Goal: Communication & Community: Ask a question

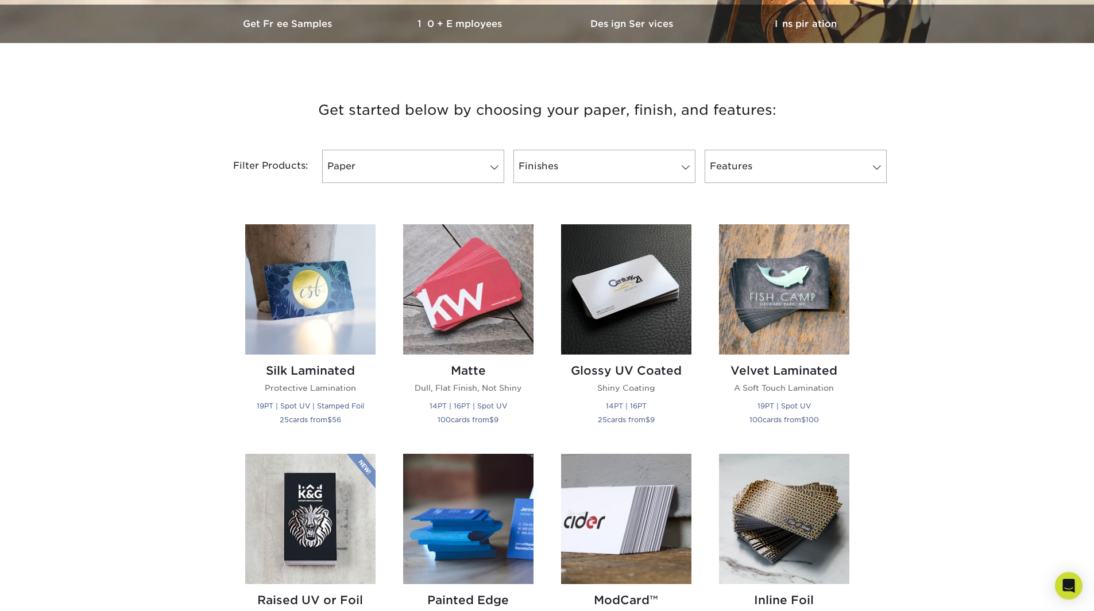
scroll to position [344, 0]
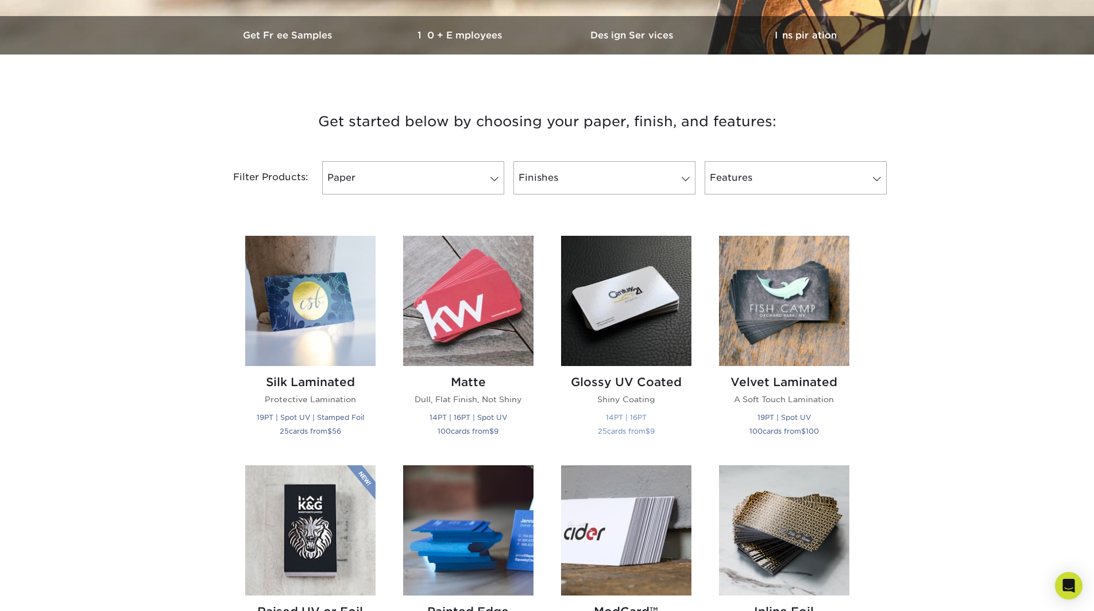
click at [609, 378] on h2 "Glossy UV Coated" at bounding box center [626, 382] width 130 height 14
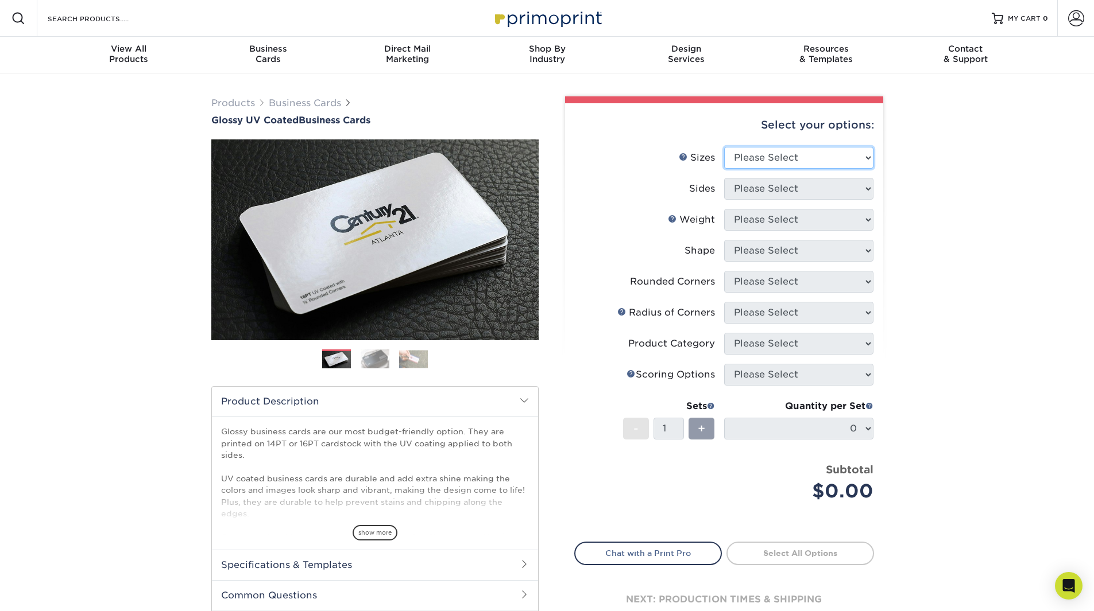
click at [867, 155] on select "Please Select 1.5" x 3.5" - Mini 1.75" x 3.5" - Mini 2" x 2" - Square 2" x 3" -…" at bounding box center [798, 158] width 149 height 22
select select "2.00x3.50"
click at [724, 147] on select "Please Select 1.5" x 3.5" - Mini 1.75" x 3.5" - Mini 2" x 2" - Square 2" x 3" -…" at bounding box center [798, 158] width 149 height 22
click at [859, 188] on select "Please Select Print Both Sides Print Front Only" at bounding box center [798, 189] width 149 height 22
select select "13abbda7-1d64-4f25-8bb2-c179b224825d"
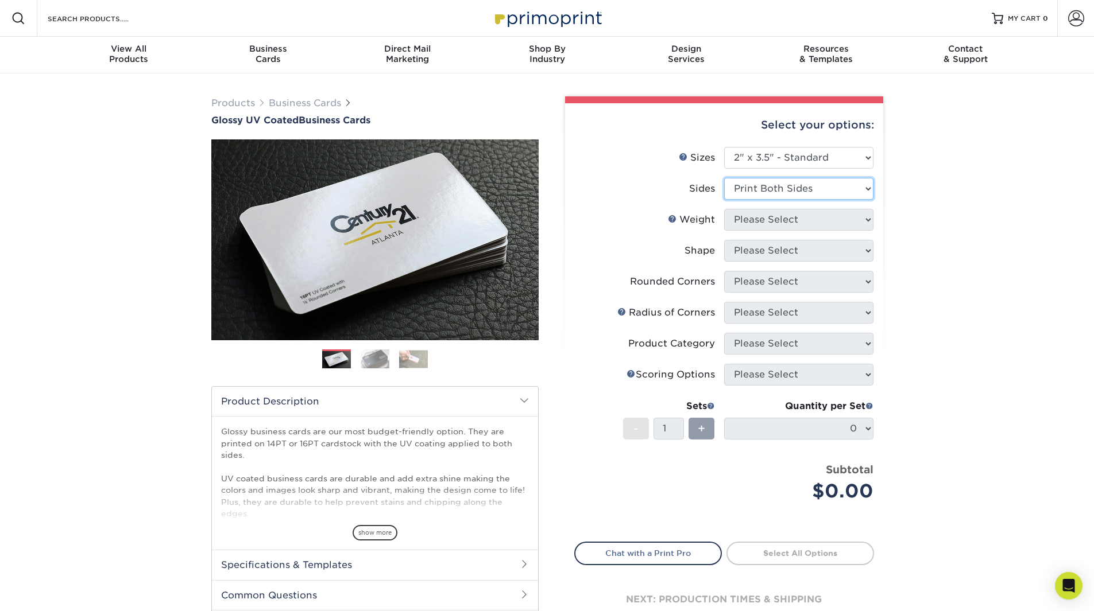
click at [724, 178] on select "Please Select Print Both Sides Print Front Only" at bounding box center [798, 189] width 149 height 22
click at [865, 220] on select "Please Select 16PT 14PT" at bounding box center [798, 220] width 149 height 22
select select "16PT"
click at [724, 209] on select "Please Select 16PT 14PT" at bounding box center [798, 220] width 149 height 22
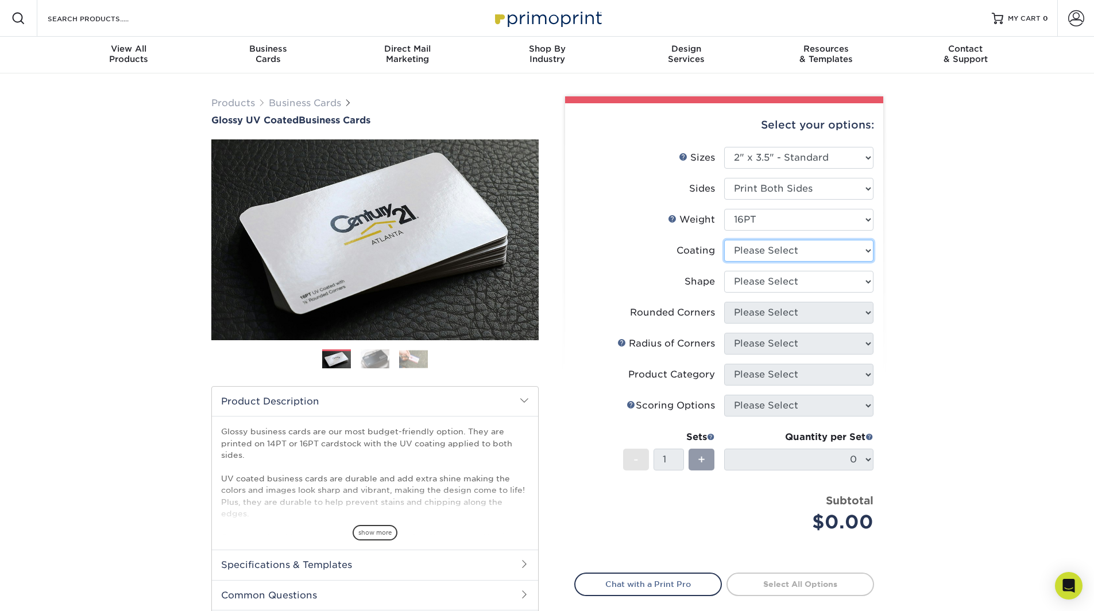
click at [864, 250] on select at bounding box center [798, 251] width 149 height 22
select select "ae367451-b2b8-45df-a344-0f05b6a12993"
click at [724, 240] on select at bounding box center [798, 251] width 149 height 22
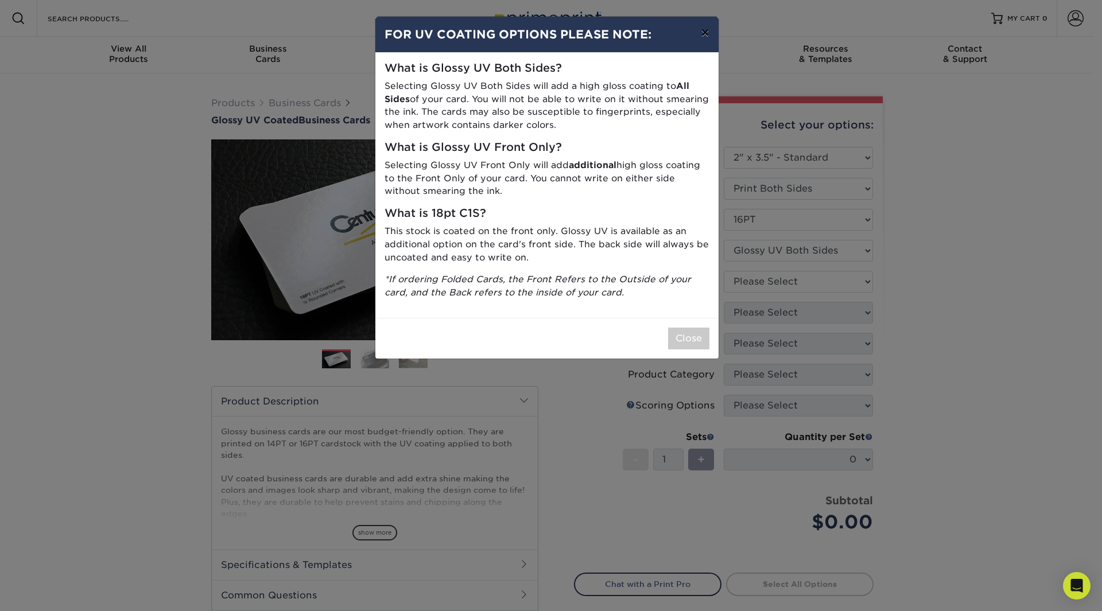
click at [700, 39] on button "×" at bounding box center [705, 33] width 26 height 32
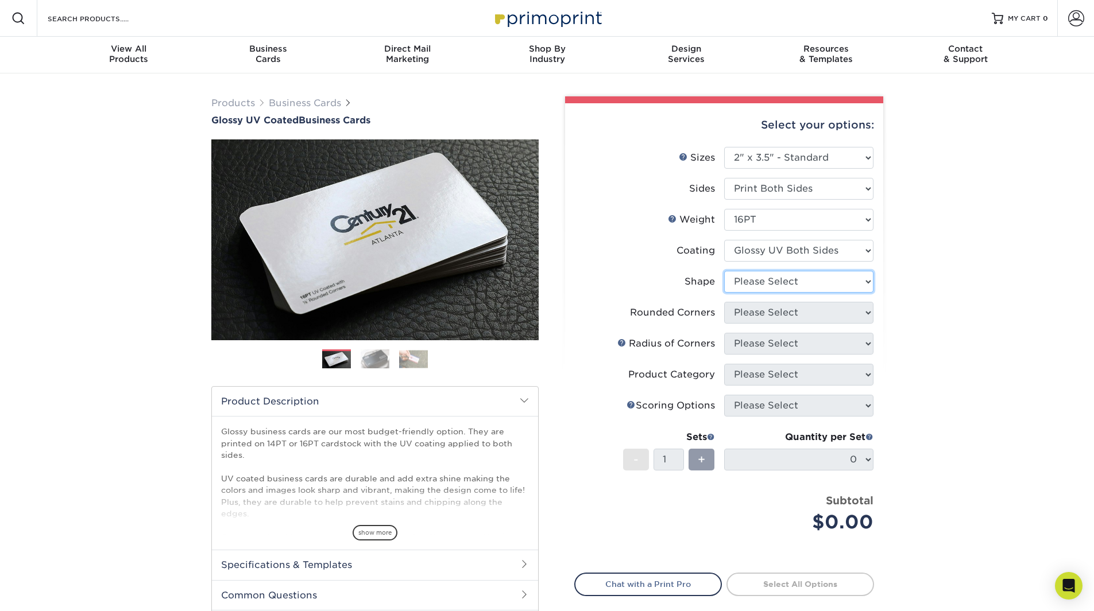
click at [846, 280] on select "Please Select Standard Oval" at bounding box center [798, 282] width 149 height 22
select select "standard"
click at [724, 271] on select "Please Select Standard Oval" at bounding box center [798, 282] width 149 height 22
click at [849, 317] on select "Please Select Yes - Round 2 Corners Yes - Round 4 Corners No" at bounding box center [798, 313] width 149 height 22
select select "0"
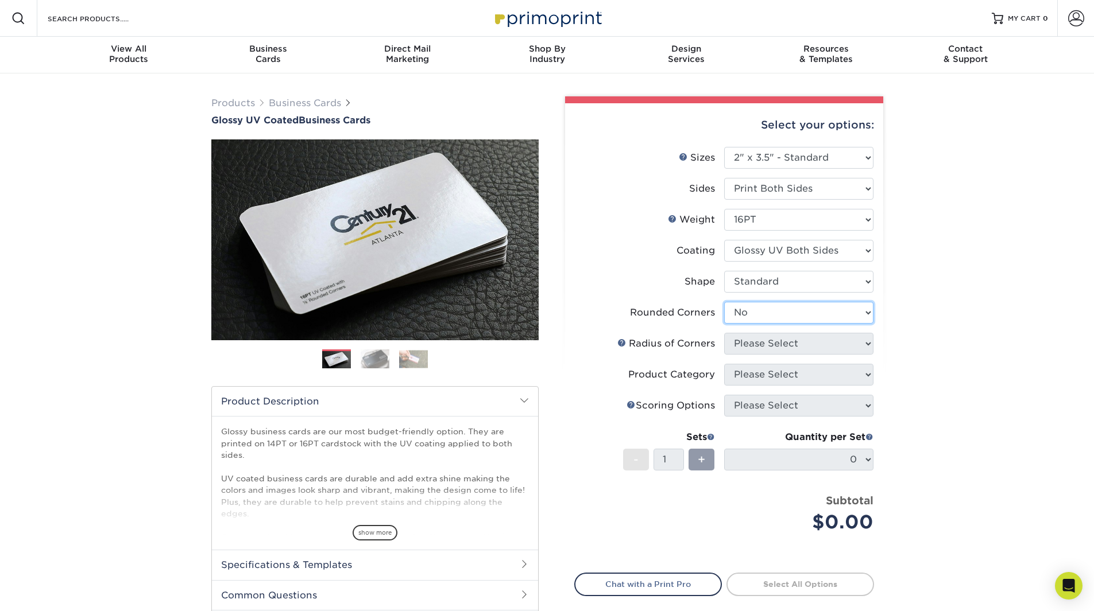
click at [724, 302] on select "Please Select Yes - Round 2 Corners Yes - Round 4 Corners No" at bounding box center [798, 313] width 149 height 22
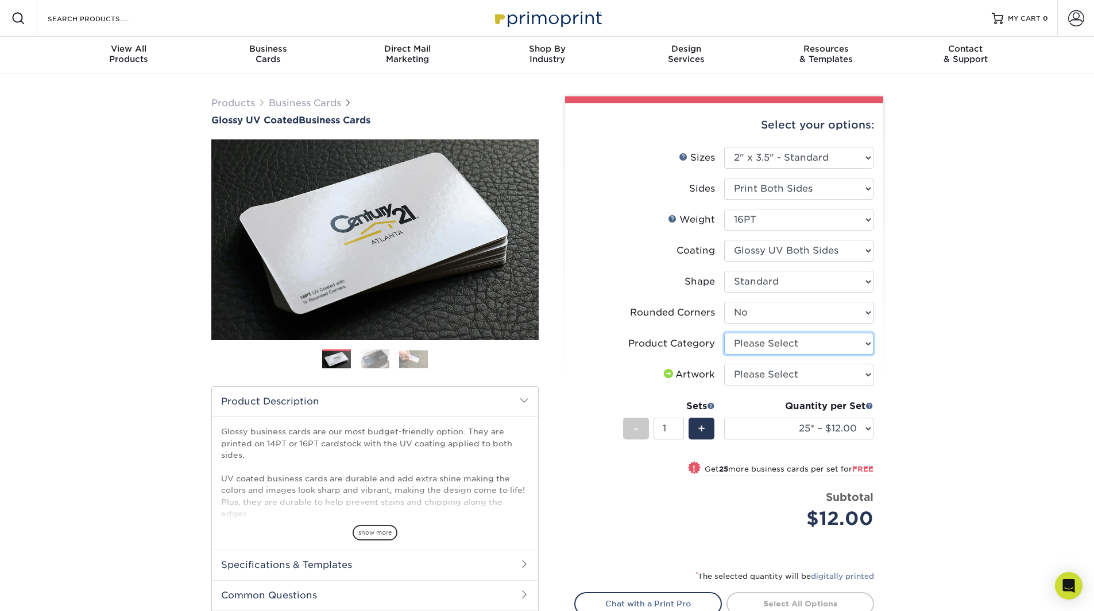
click at [861, 339] on select "Please Select Business Cards" at bounding box center [798, 344] width 149 height 22
select select "3b5148f1-0588-4f88-a218-97bcfdce65c1"
click at [724, 333] on select "Please Select Business Cards" at bounding box center [798, 344] width 149 height 22
click at [862, 374] on select "Please Select I will upload files I need a design - $100" at bounding box center [798, 375] width 149 height 22
select select "upload"
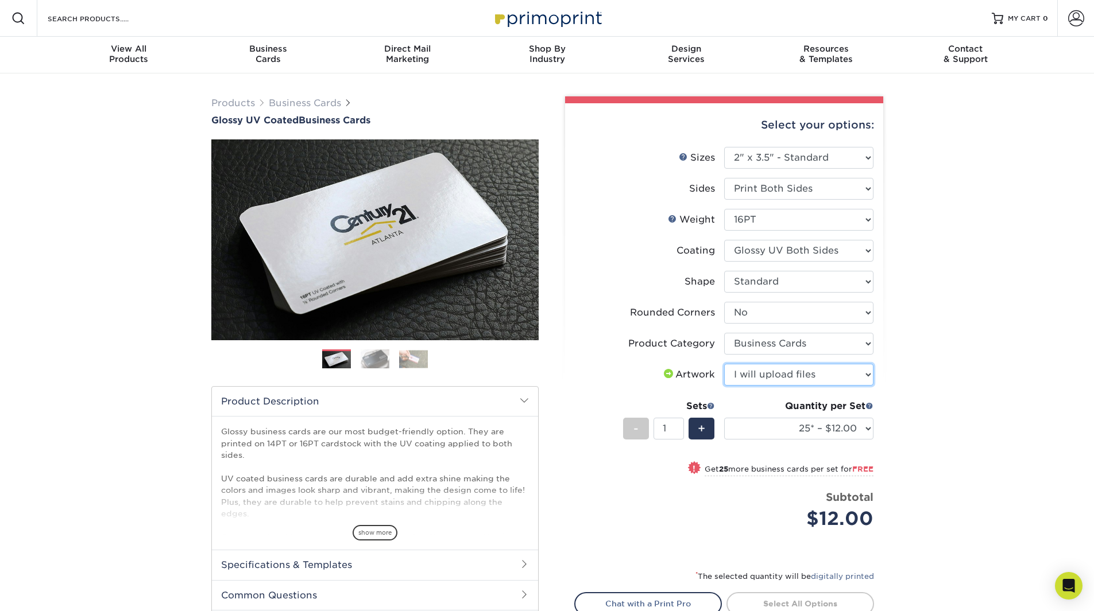
click at [724, 364] on select "Please Select I will upload files I need a design - $100" at bounding box center [798, 375] width 149 height 22
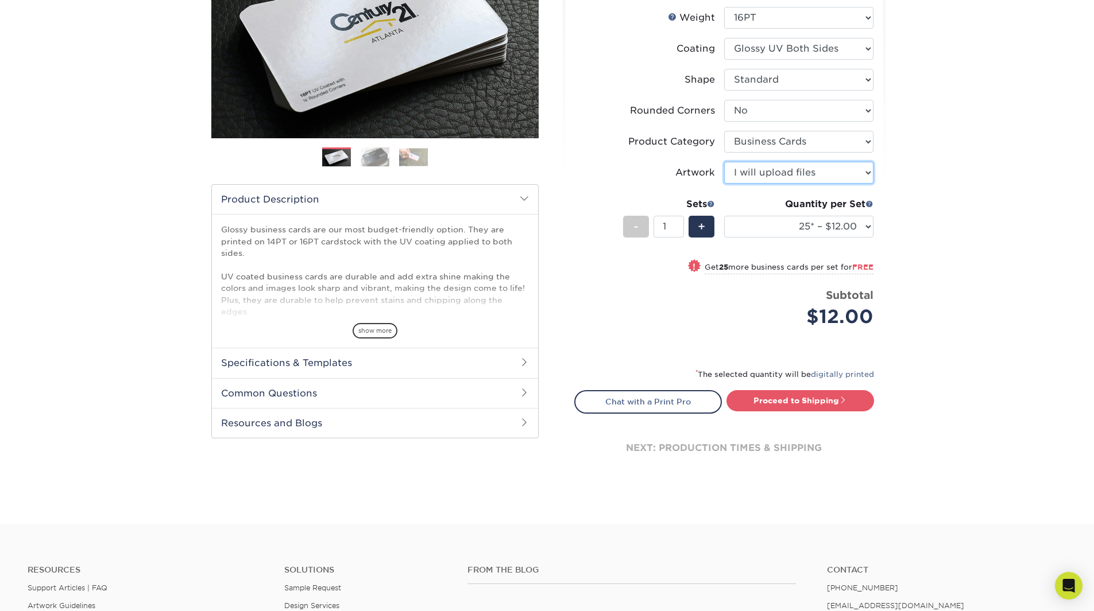
scroll to position [230, 0]
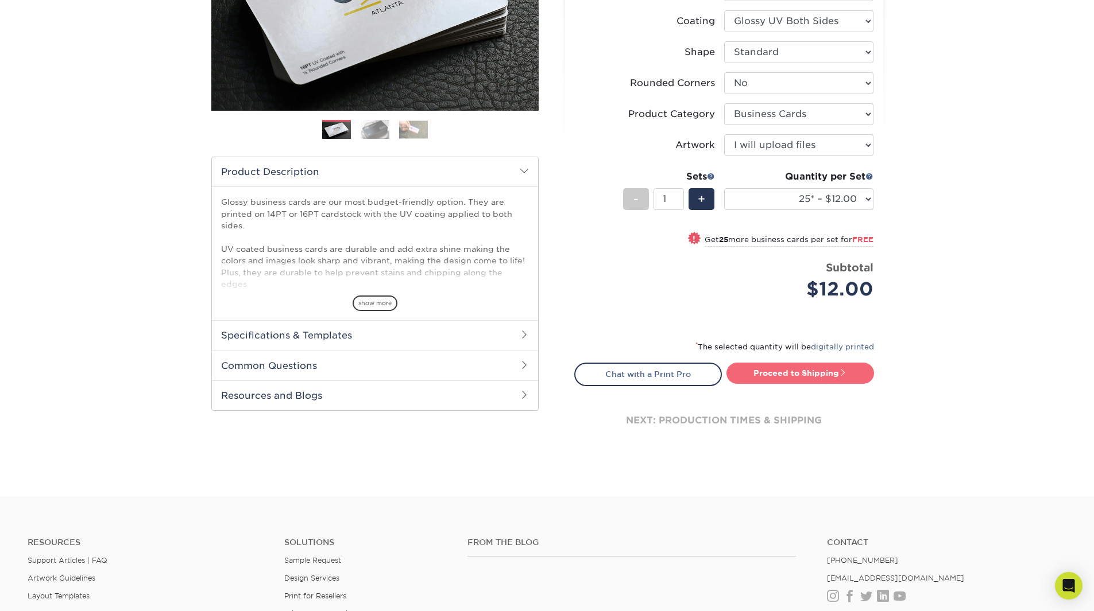
click at [824, 373] on link "Proceed to Shipping" at bounding box center [800, 373] width 148 height 21
type input "Set 1"
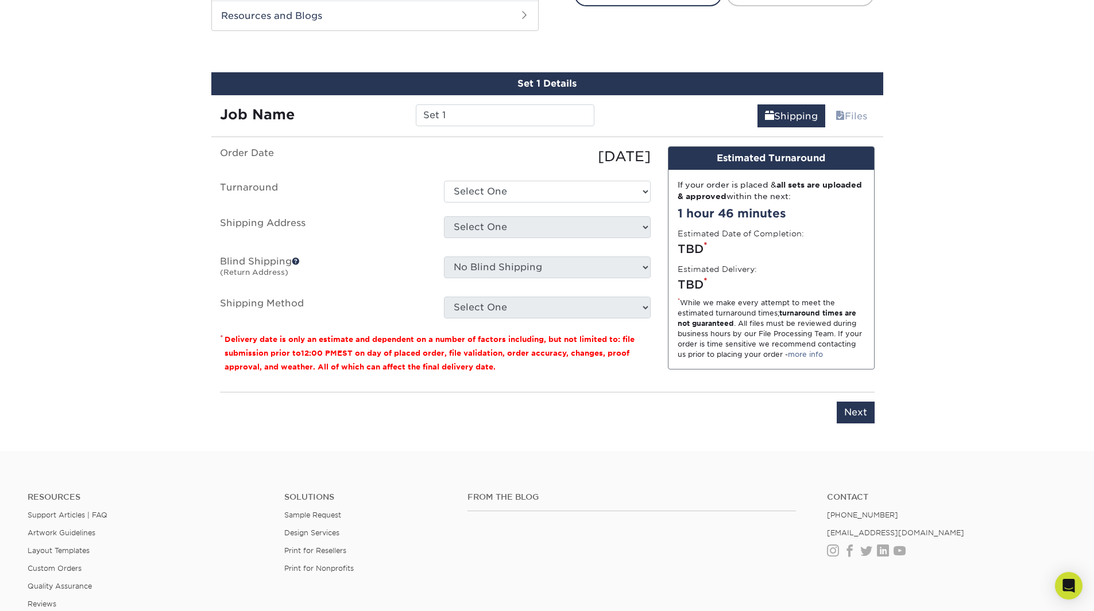
scroll to position [624, 0]
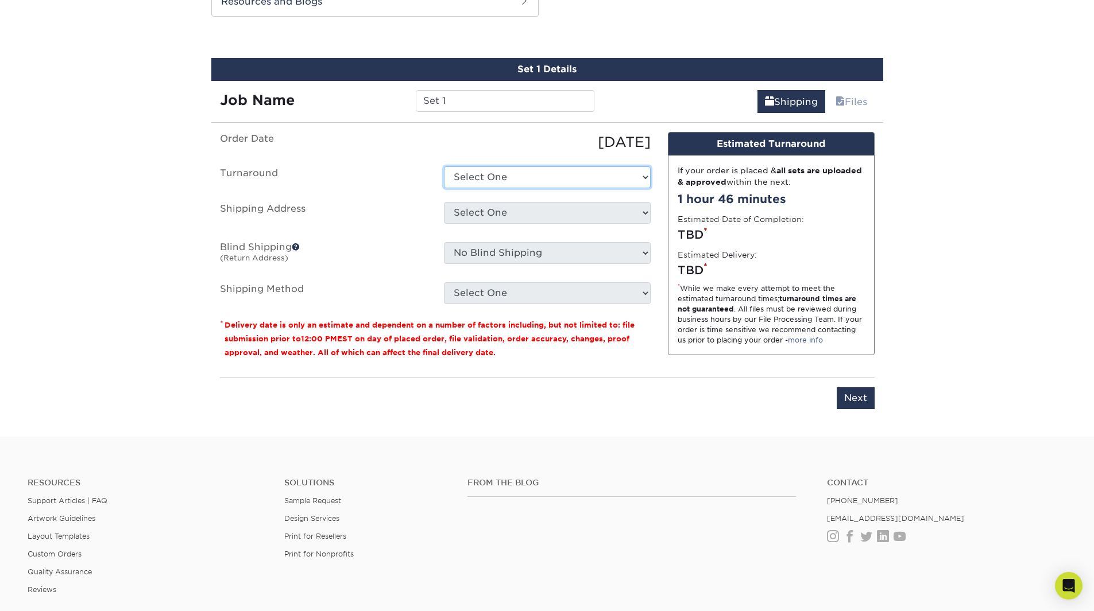
click at [642, 181] on select "Select One 2-4 Business Days 2 Day Next Business Day" at bounding box center [547, 177] width 207 height 22
click at [642, 182] on select "Select One 2-4 Business Days 2 Day Next Business Day" at bounding box center [547, 177] width 207 height 22
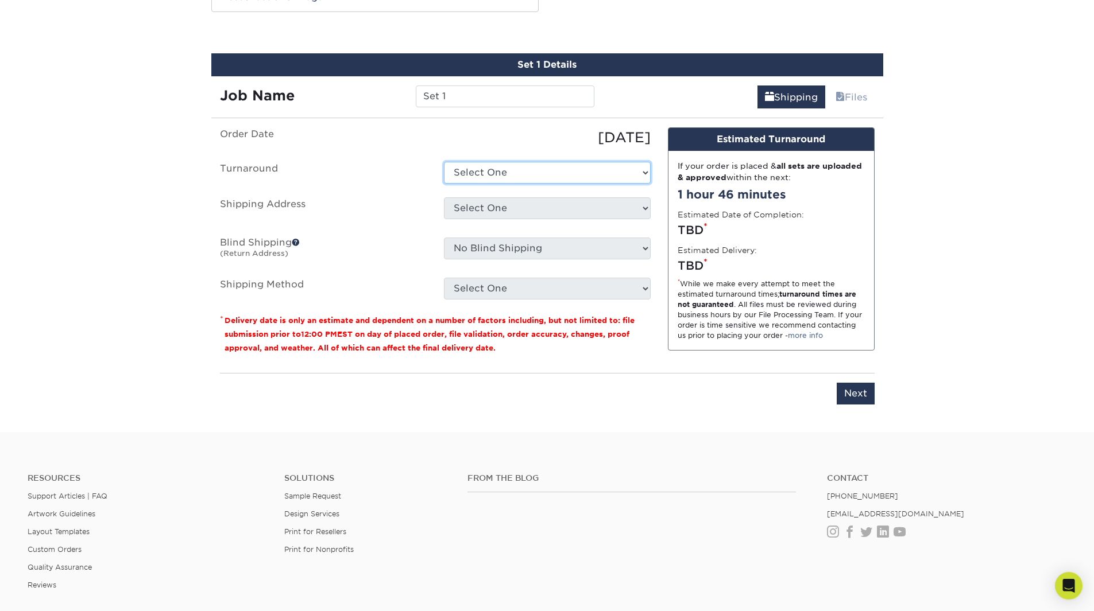
scroll to position [613, 0]
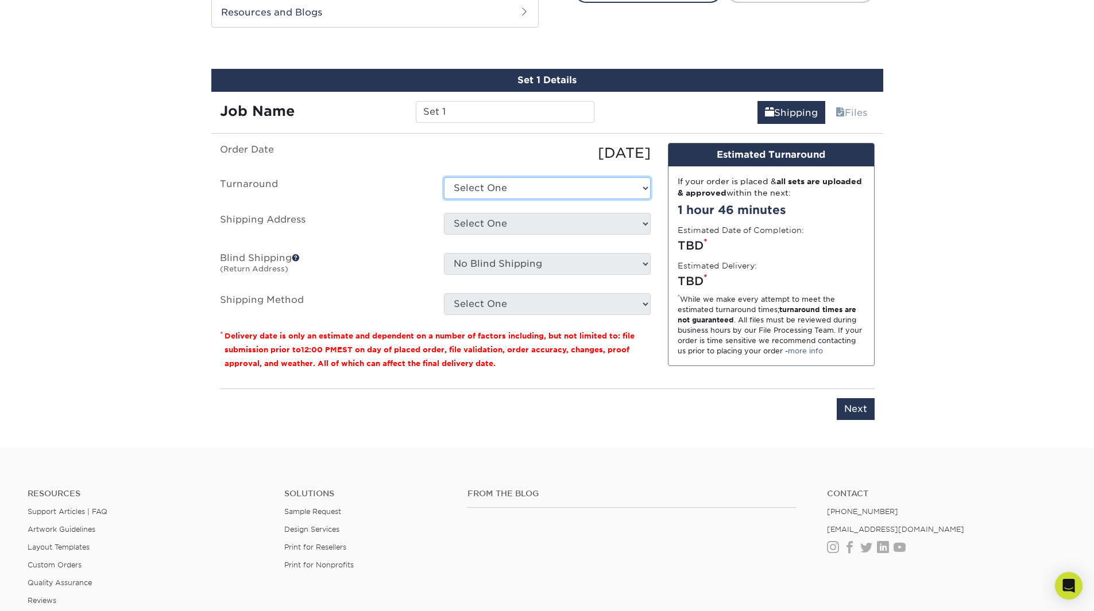
click at [639, 186] on select "Select One 2-4 Business Days 2 Day Next Business Day" at bounding box center [547, 188] width 207 height 22
select select "6d960b9b-191c-426d-adf1-444057b5a7c0"
click at [444, 177] on select "Select One 2-4 Business Days 2 Day Next Business Day" at bounding box center [547, 188] width 207 height 22
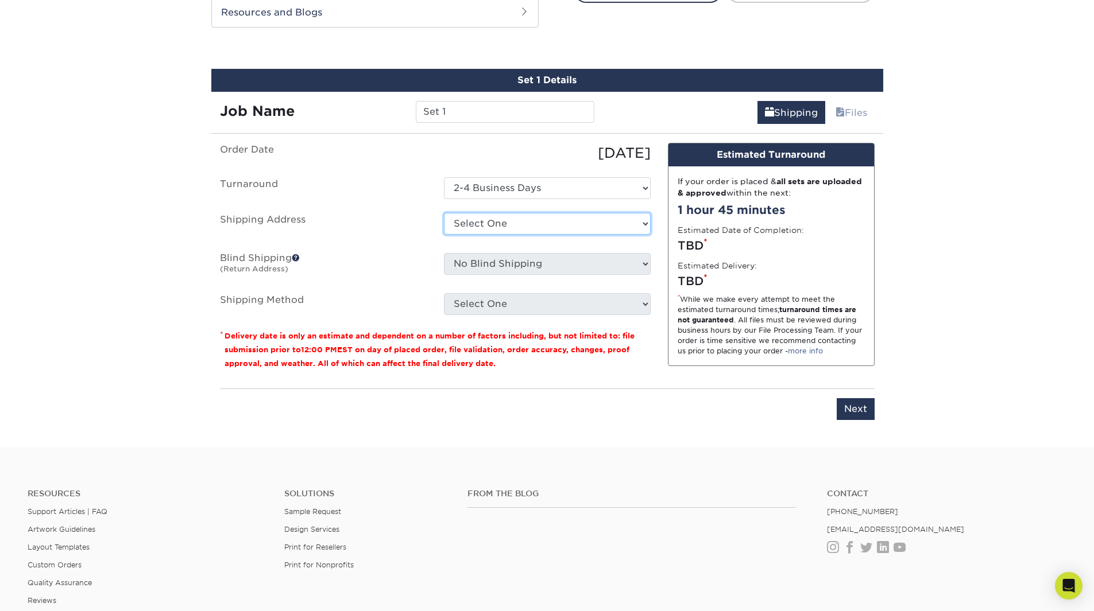
click at [637, 227] on select "Select One + Add New Address - Login" at bounding box center [547, 224] width 207 height 22
select select "newaddress"
click at [444, 213] on select "Select One + Add New Address - Login" at bounding box center [547, 224] width 207 height 22
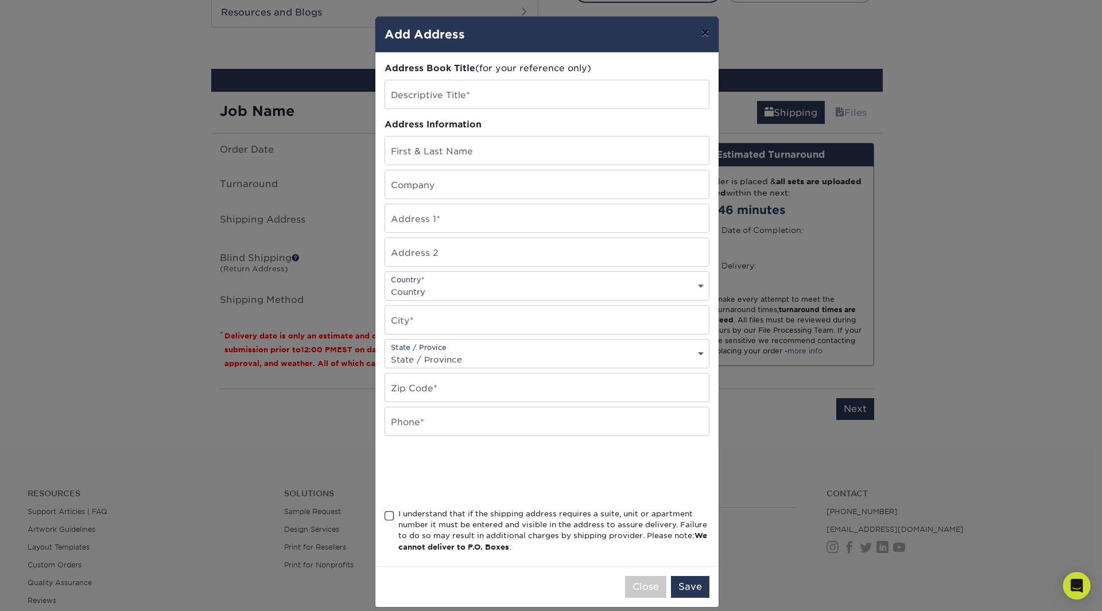
click at [695, 32] on button "×" at bounding box center [705, 33] width 26 height 32
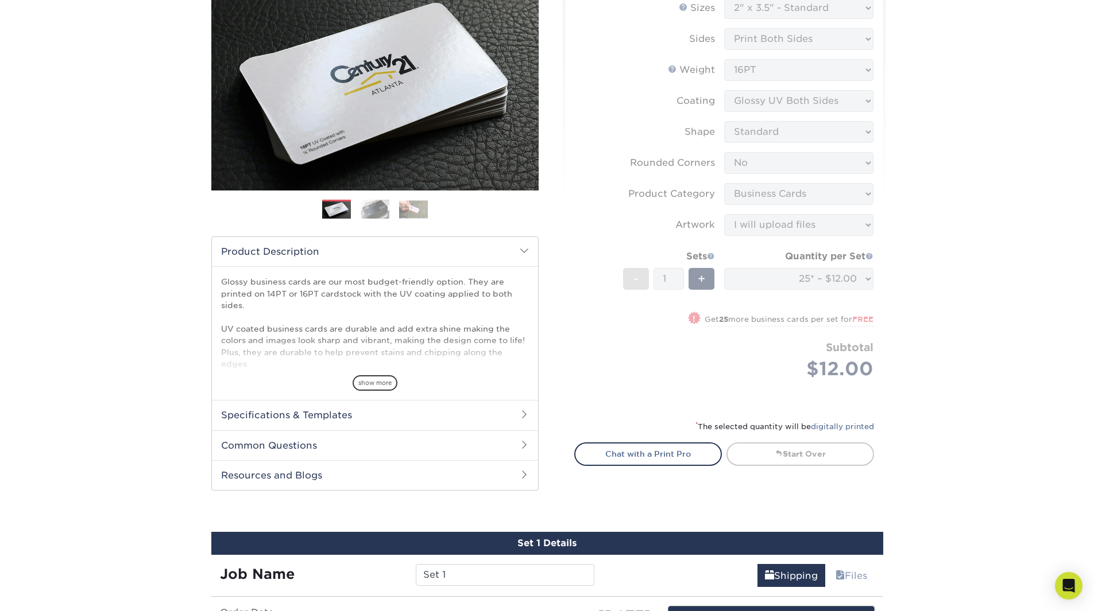
scroll to position [39, 0]
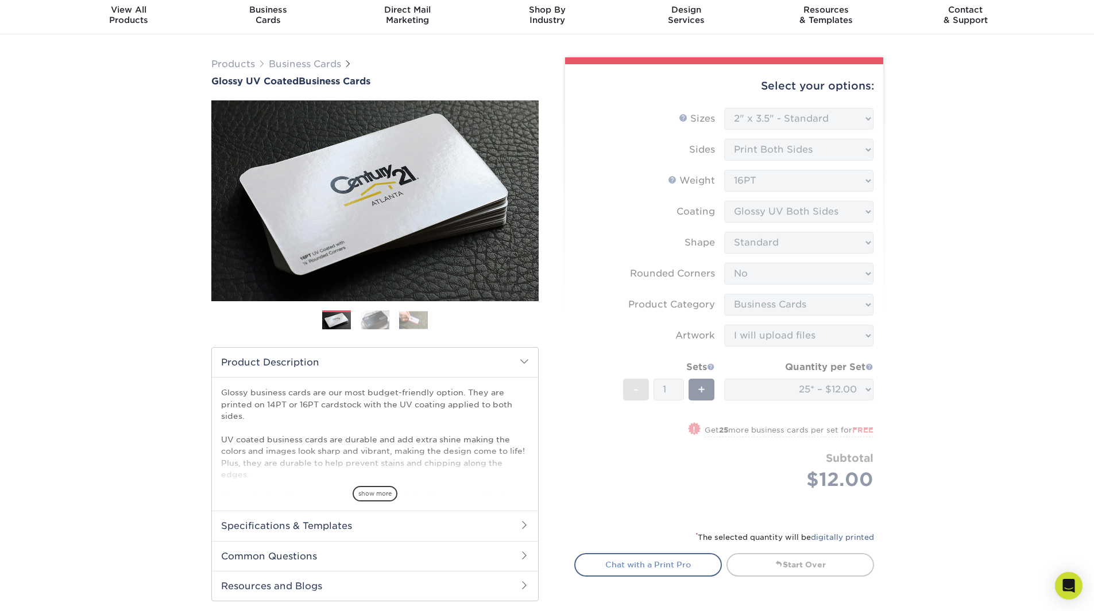
click at [646, 559] on link "Chat with a Print Pro" at bounding box center [648, 564] width 148 height 23
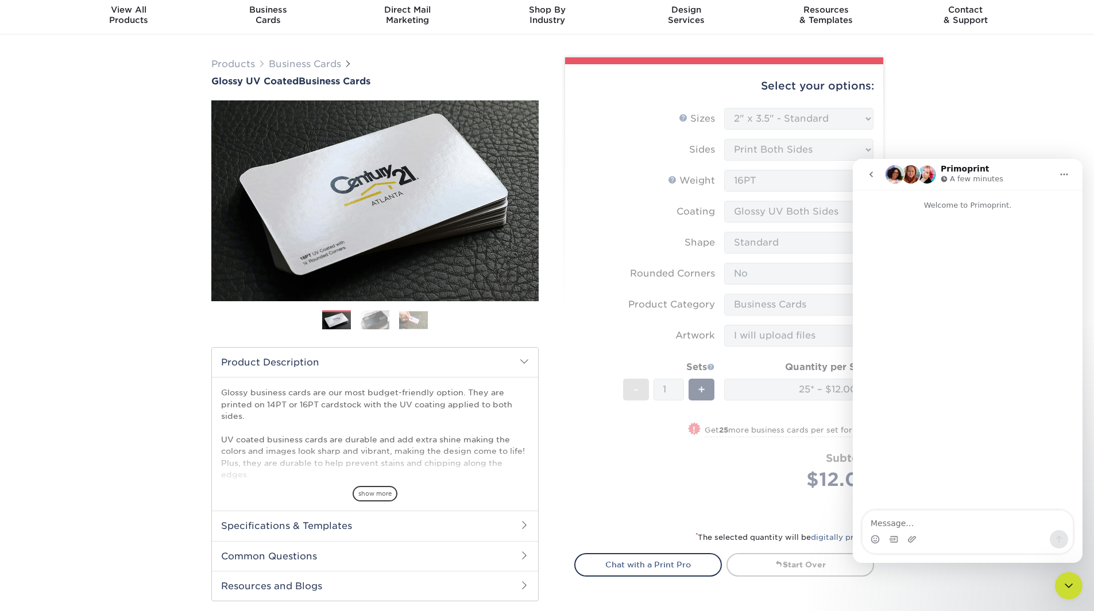
scroll to position [0, 0]
click at [919, 523] on textarea "Message…" at bounding box center [967, 521] width 210 height 20
click at [879, 517] on textarea "Hlleo we are looking for a new source for our business cards." at bounding box center [967, 514] width 210 height 31
click at [901, 523] on textarea "Hello we are looking for a new source for our business cards." at bounding box center [967, 514] width 210 height 31
click at [929, 528] on textarea "Hello we are looking for a new source for our business cards. I have a PDF of t…" at bounding box center [967, 509] width 210 height 42
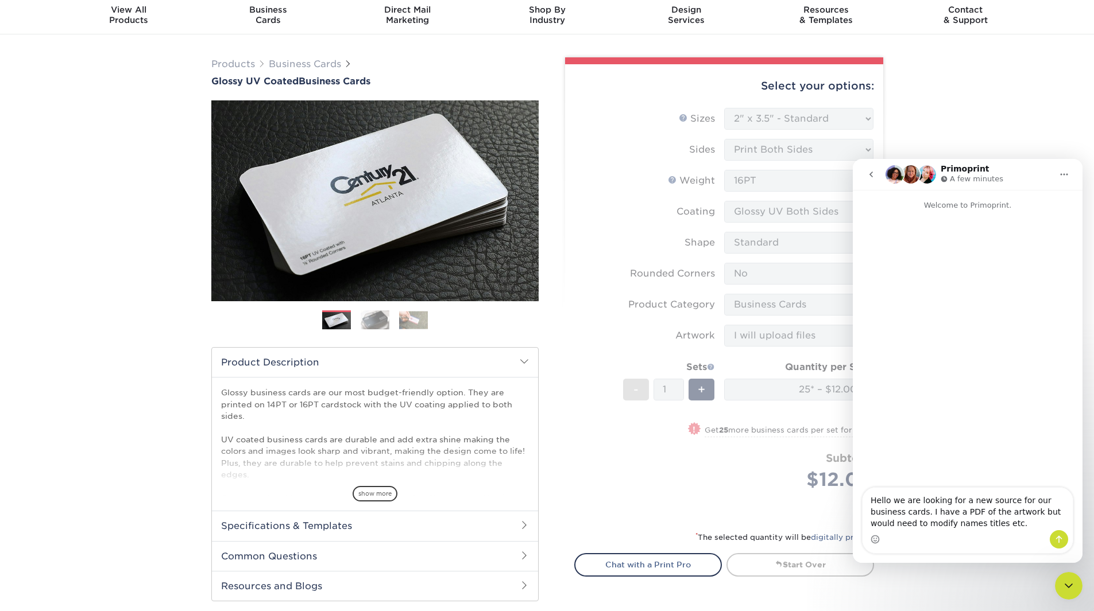
click at [968, 528] on textarea "Hello we are looking for a new source for our business cards. I have a PDF of t…" at bounding box center [967, 509] width 210 height 42
type textarea "Hello we are looking for a new source for our business cards. I have a PDF of t…"
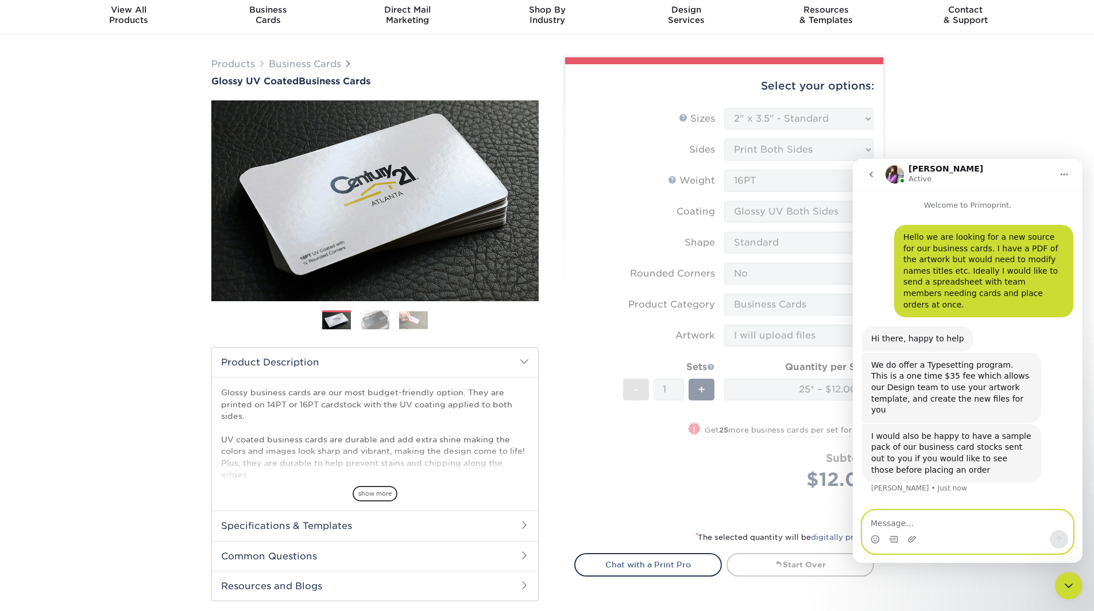
click at [911, 522] on textarea "Message…" at bounding box center [967, 521] width 210 height 20
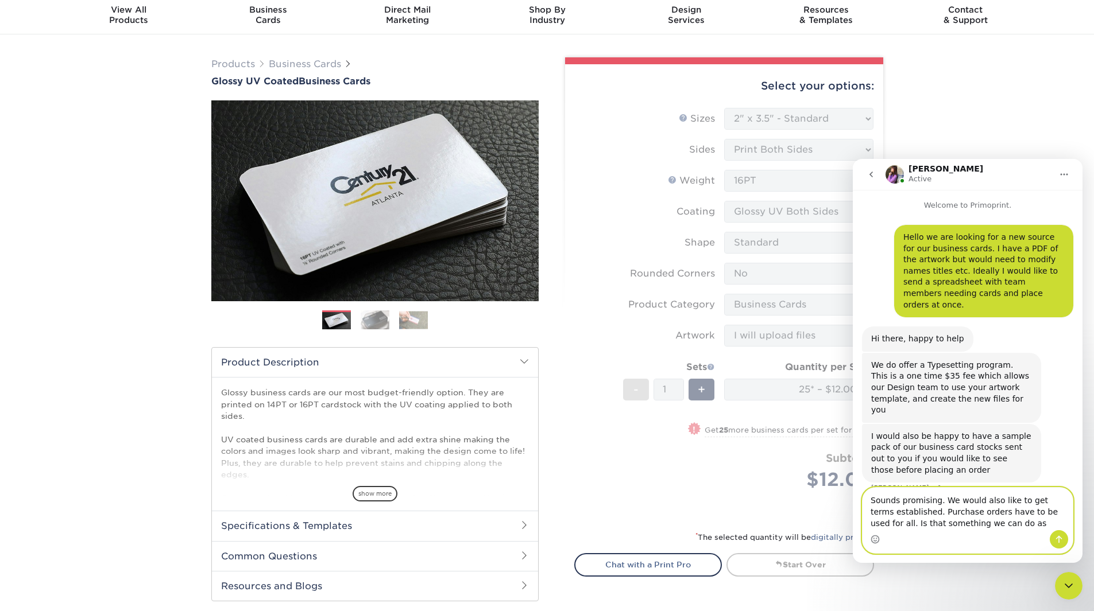
type textarea "Sounds promising. We would also like to get terms established. Purchase orders …"
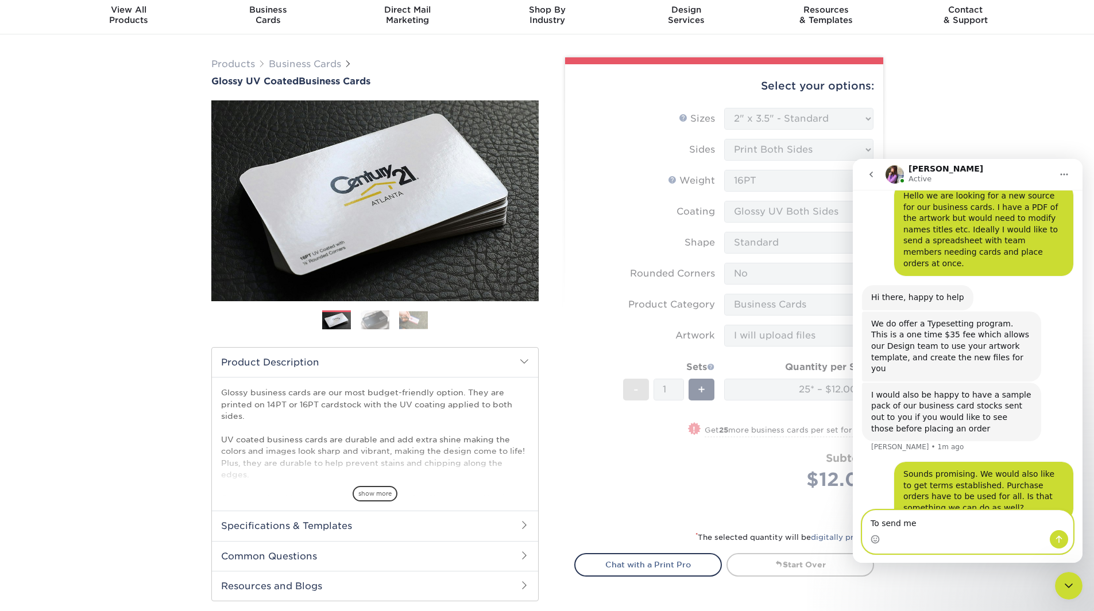
scroll to position [86, 0]
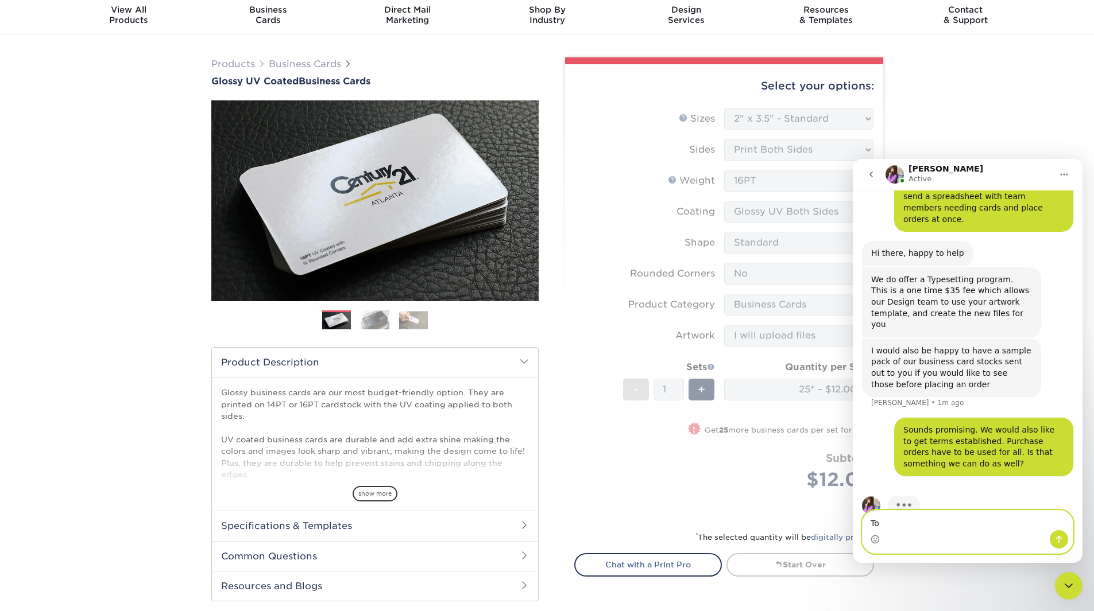
type textarea "T"
type textarea "C"
type textarea "I"
type textarea "T"
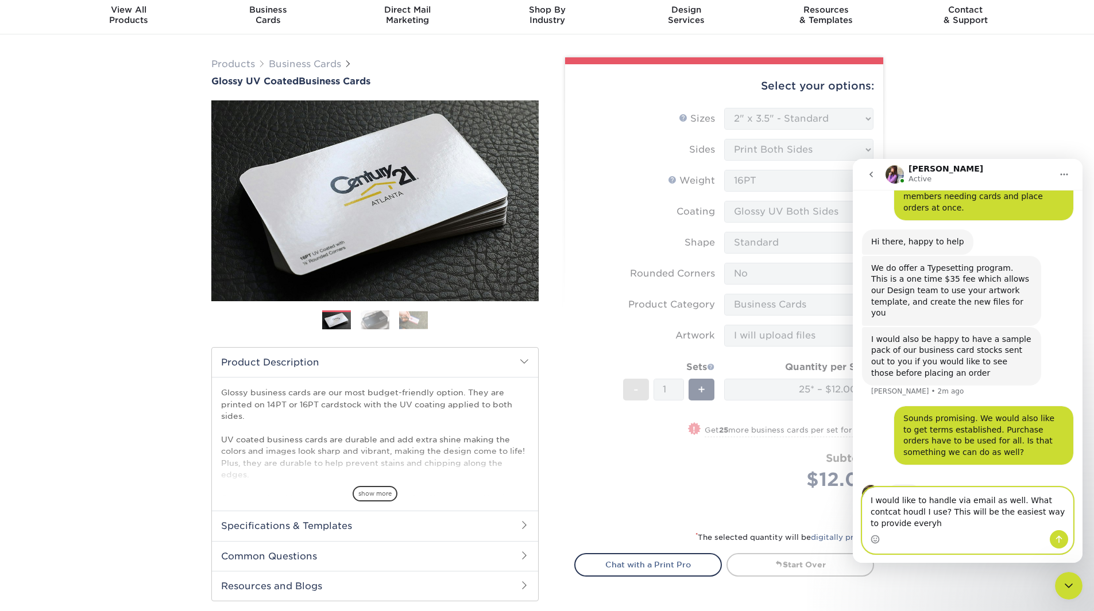
scroll to position [109, 0]
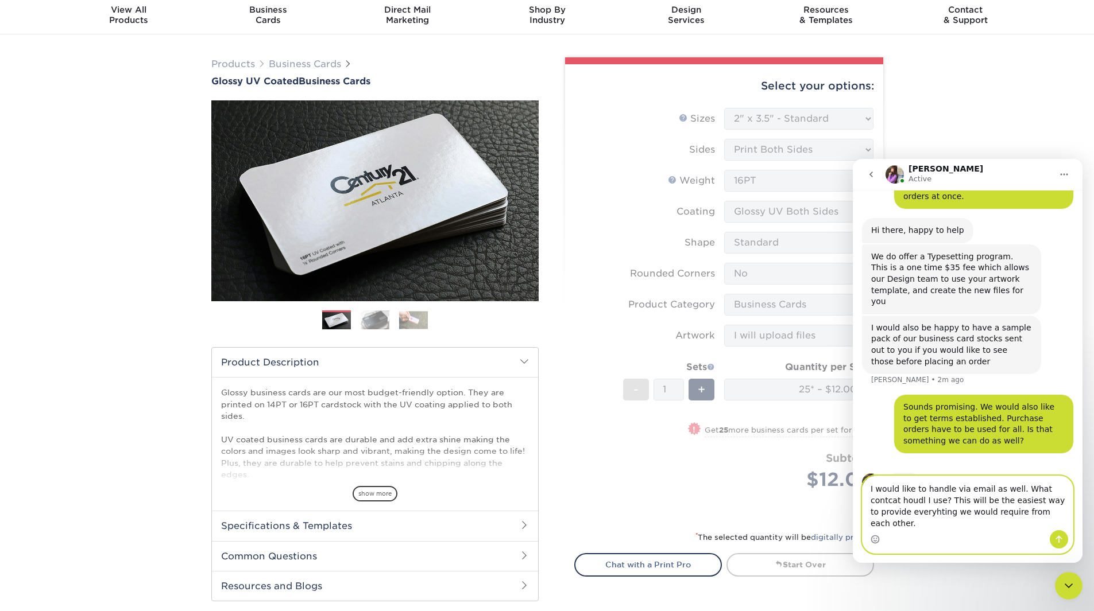
type textarea "I would like to handle via email as well. What contcat houdl I use? This will b…"
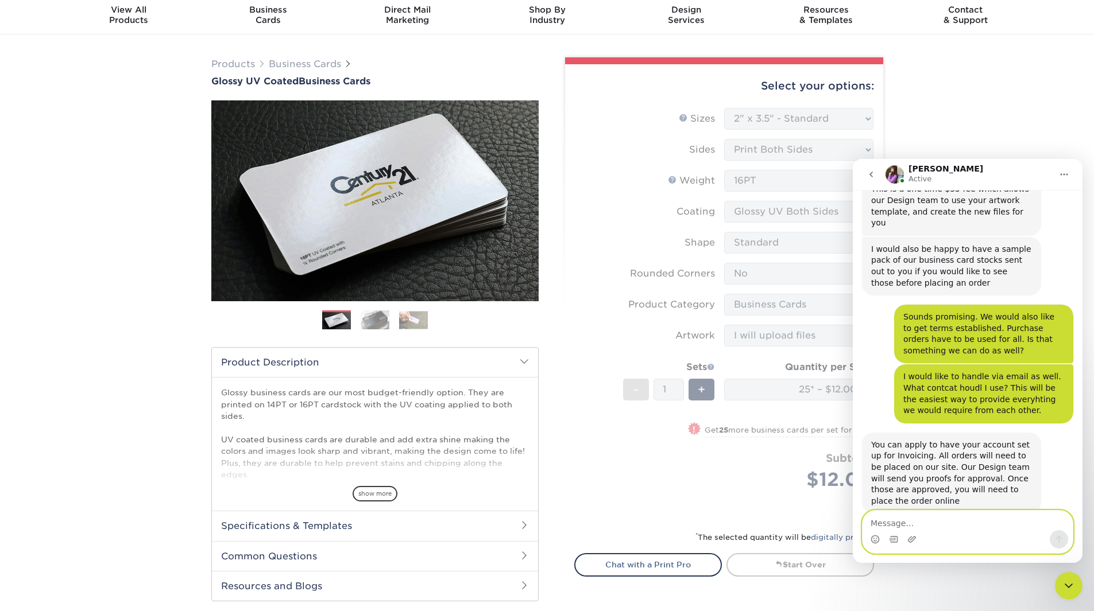
scroll to position [192, 0]
